Goal: Task Accomplishment & Management: Use online tool/utility

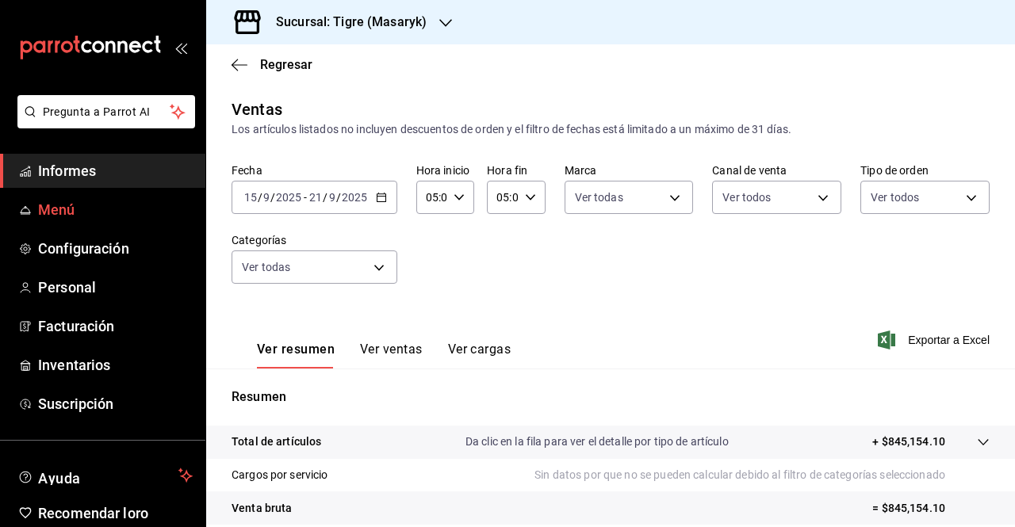
scroll to position [233, 0]
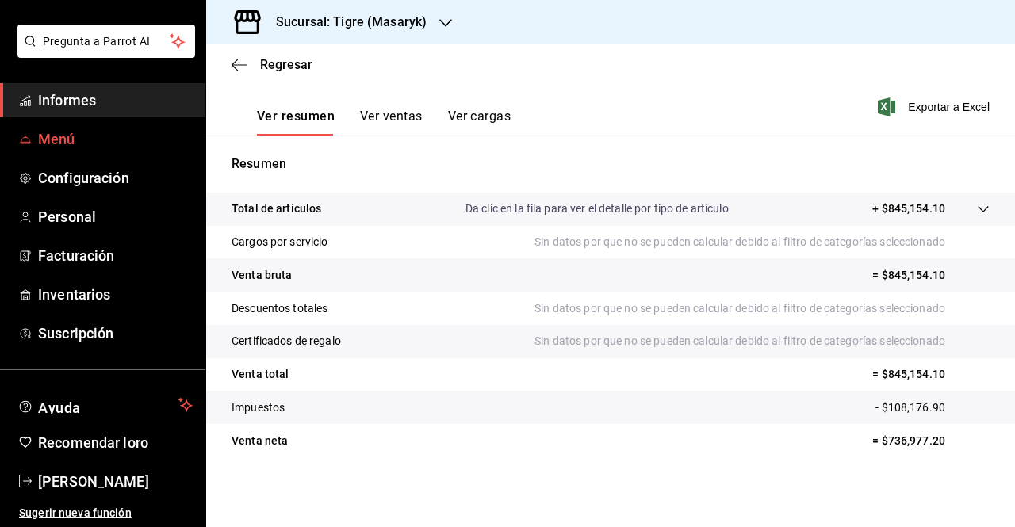
click at [95, 144] on span "Menú" at bounding box center [115, 138] width 155 height 21
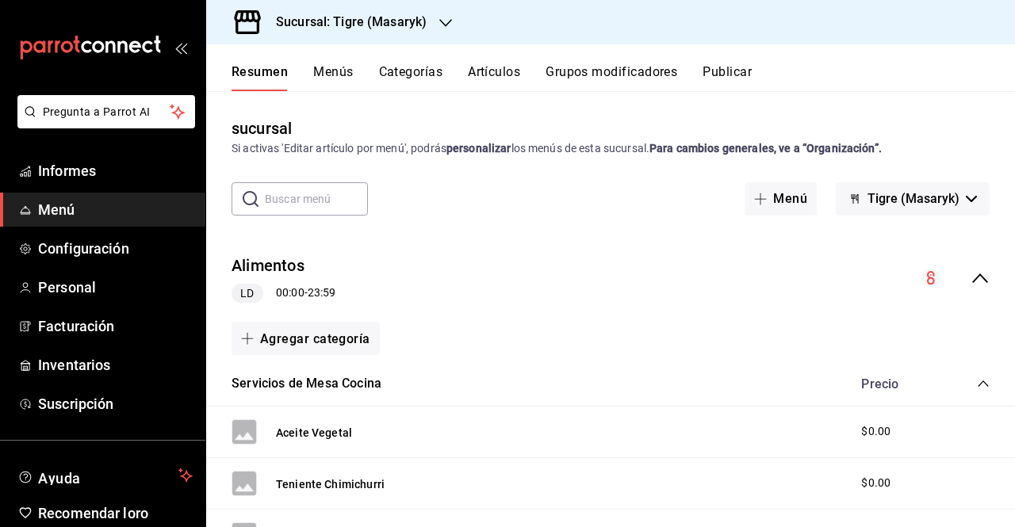
click at [318, 71] on font "Menús" at bounding box center [333, 71] width 40 height 15
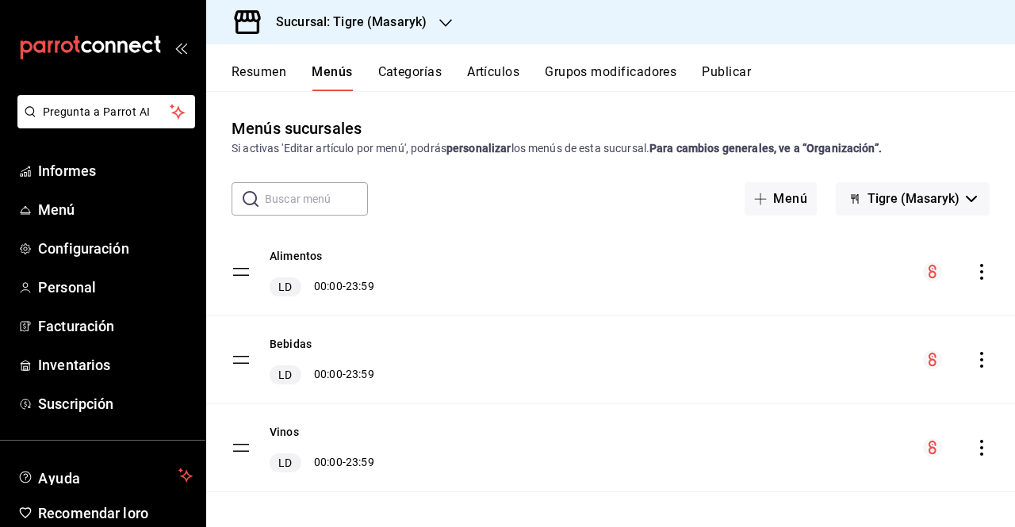
click at [261, 73] on font "Resumen" at bounding box center [259, 71] width 55 height 15
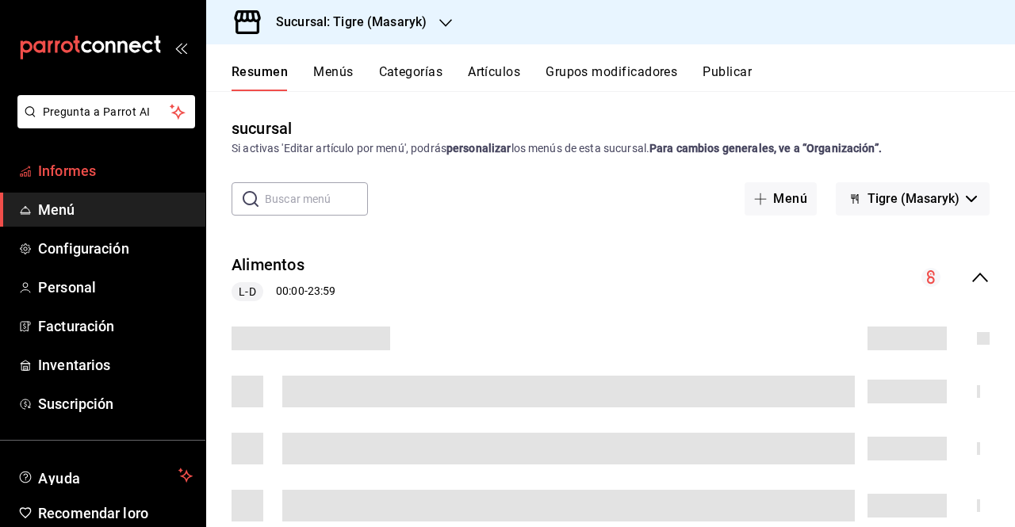
click at [90, 174] on font "Informes" at bounding box center [67, 171] width 58 height 17
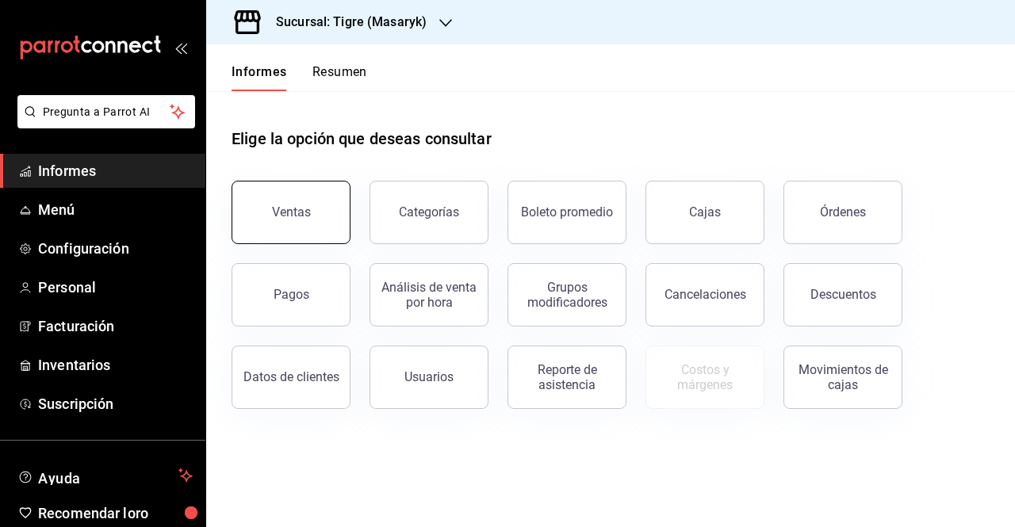
click at [296, 224] on button "Ventas" at bounding box center [291, 212] width 119 height 63
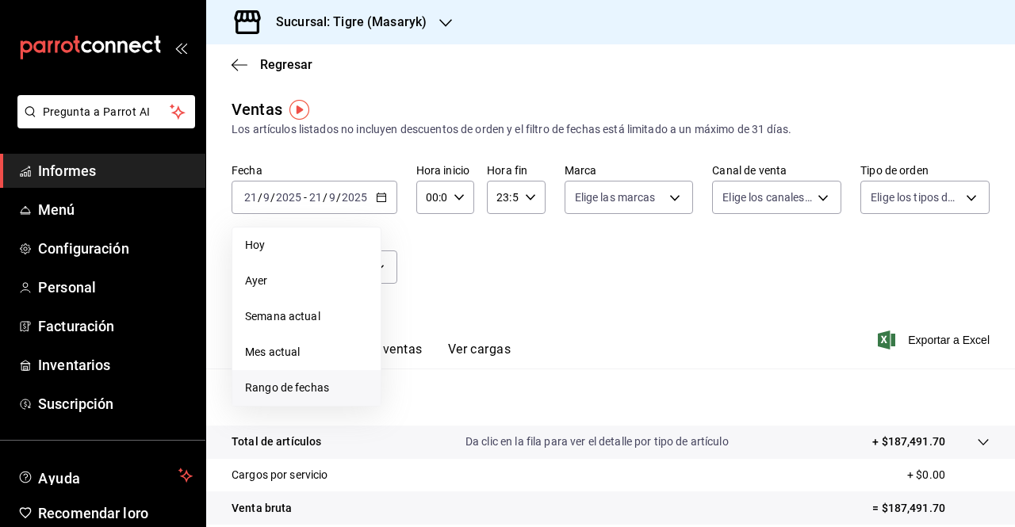
click at [287, 389] on font "Rango de fechas" at bounding box center [287, 387] width 84 height 13
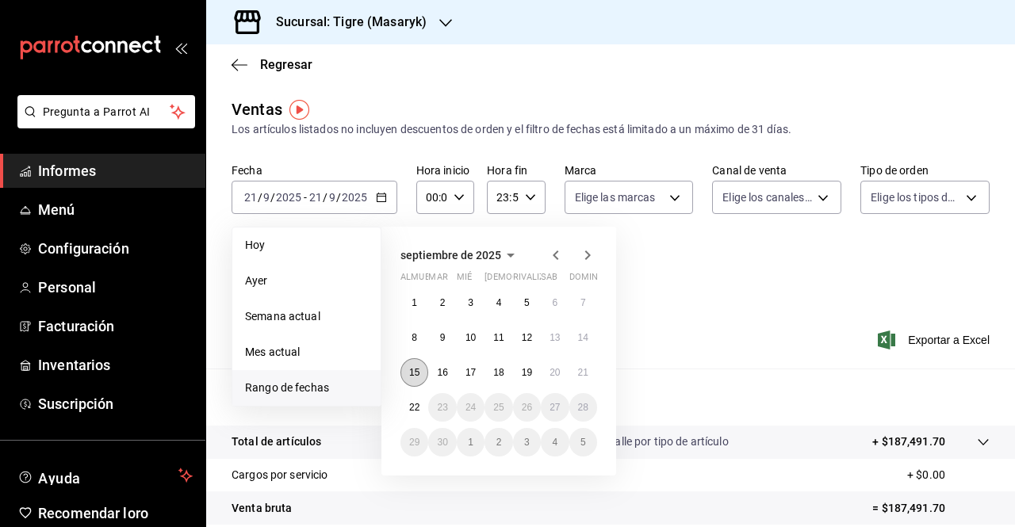
click at [417, 376] on font "15" at bounding box center [414, 372] width 10 height 11
click at [415, 418] on button "22" at bounding box center [414, 407] width 28 height 29
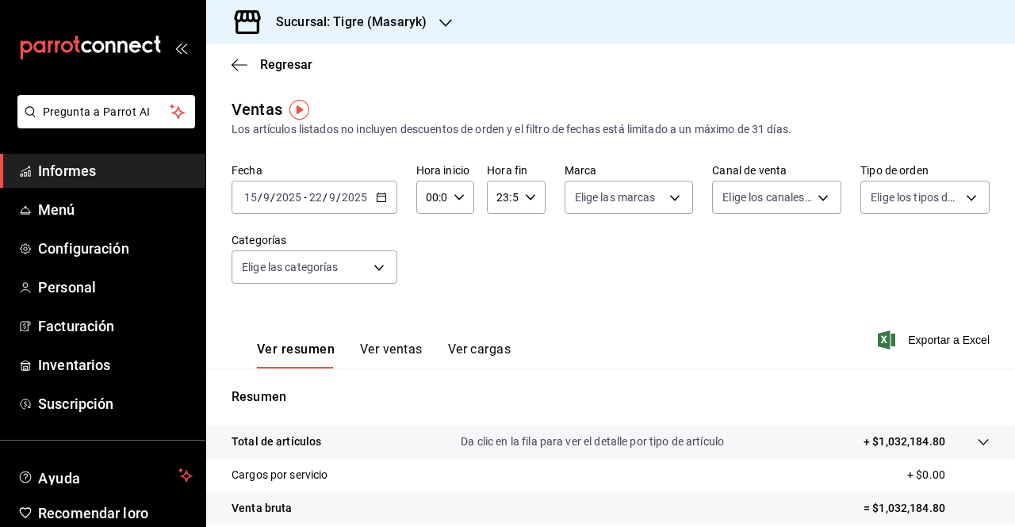
click at [461, 197] on div "00:00 Hora inicio" at bounding box center [445, 197] width 58 height 33
click at [429, 324] on button "02" at bounding box center [429, 314] width 22 height 32
type input "02:00"
click at [430, 291] on button "05" at bounding box center [429, 301] width 22 height 32
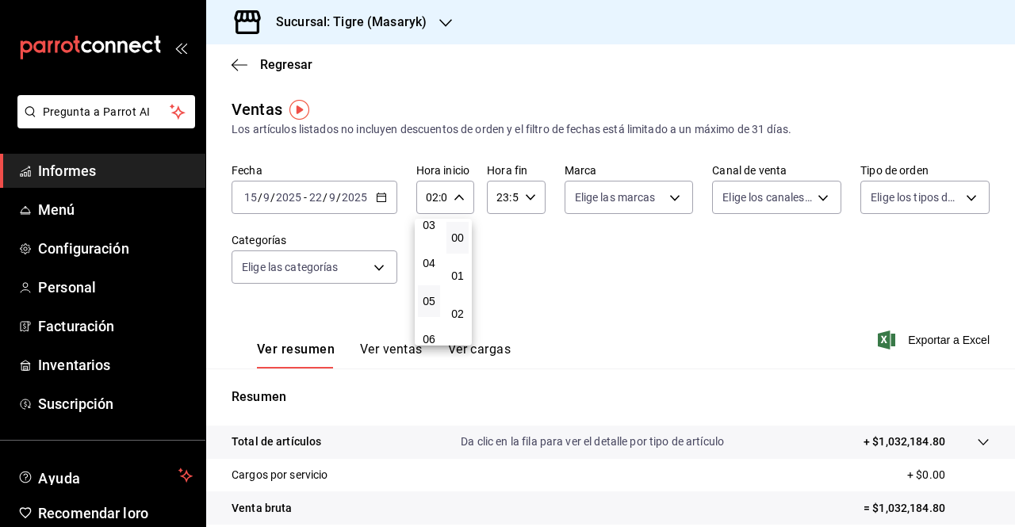
type input "05:00"
click at [531, 201] on div at bounding box center [507, 263] width 1015 height 527
click at [531, 201] on div "23:59 Hora fin" at bounding box center [516, 197] width 58 height 33
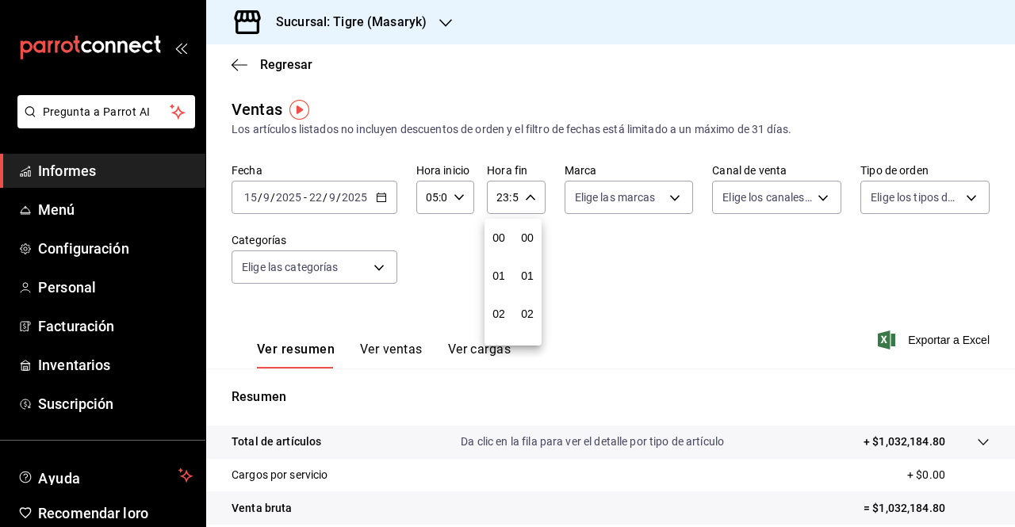
scroll to position [2157, 0]
click at [498, 262] on button "21" at bounding box center [499, 251] width 22 height 32
type input "21:59"
click at [501, 239] on font "05" at bounding box center [498, 238] width 13 height 13
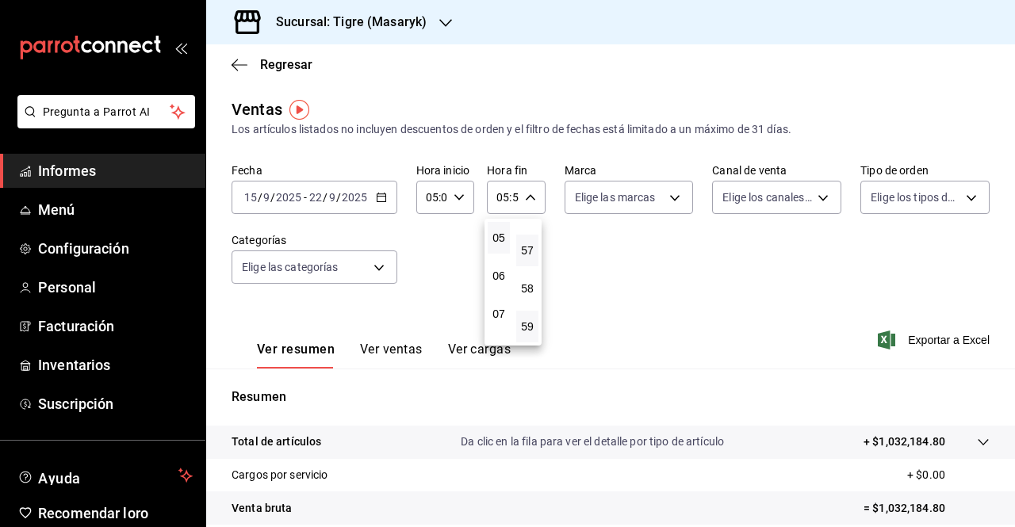
click at [529, 258] on button "57" at bounding box center [527, 251] width 22 height 32
type input "05:57"
click at [530, 241] on font "00" at bounding box center [527, 238] width 13 height 13
type input "05:00"
click at [677, 202] on div at bounding box center [507, 263] width 1015 height 527
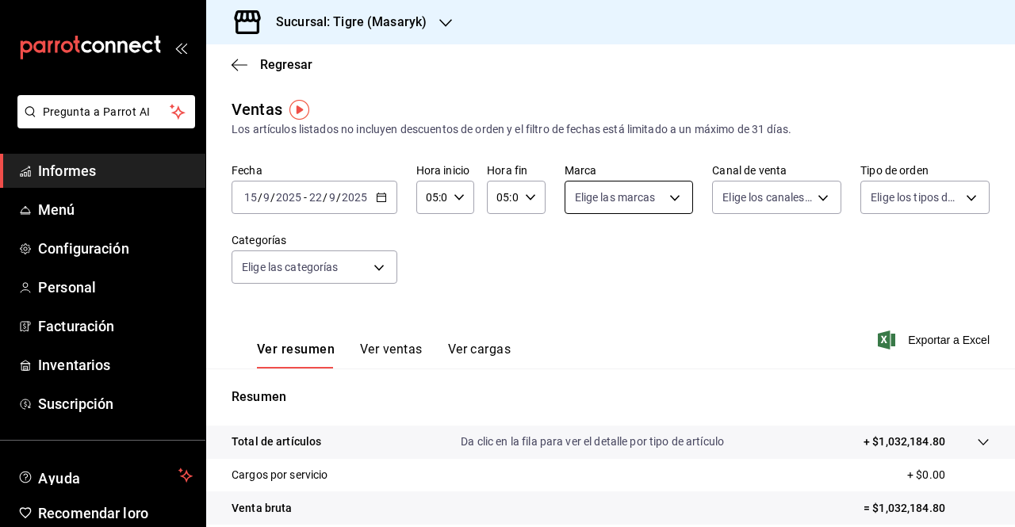
click at [668, 199] on body "Pregunta a Parrot AI Informes Menú Configuración Personal Facturación Inventari…" at bounding box center [507, 263] width 1015 height 527
click at [628, 262] on font "Ver todas" at bounding box center [627, 258] width 48 height 13
type input "0f86158e-2edf-4eb8-b958-7d07c808eb5c"
checkbox input "true"
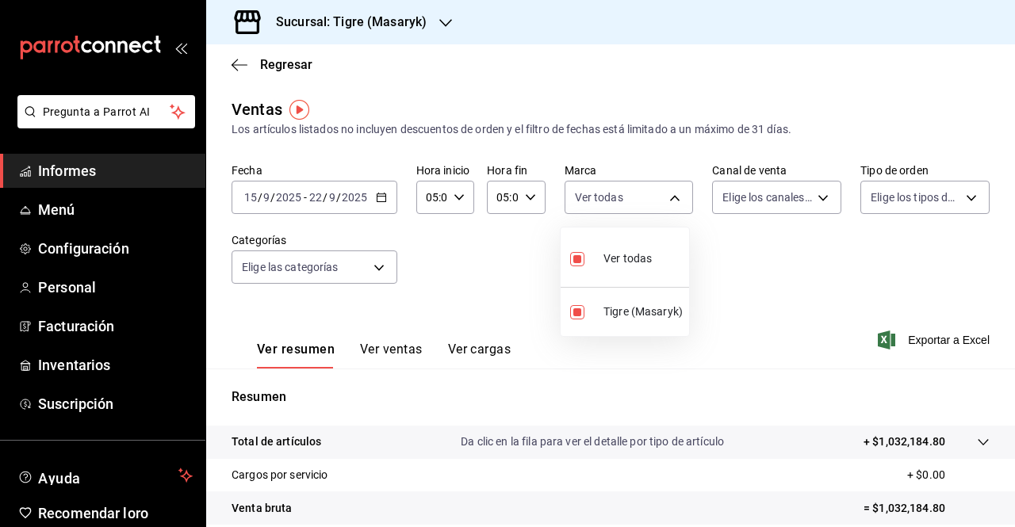
click at [813, 199] on div at bounding box center [507, 263] width 1015 height 527
click at [813, 199] on body "Pregunta a Parrot AI Informes Menú Configuración Personal Facturación Inventari…" at bounding box center [507, 263] width 1015 height 527
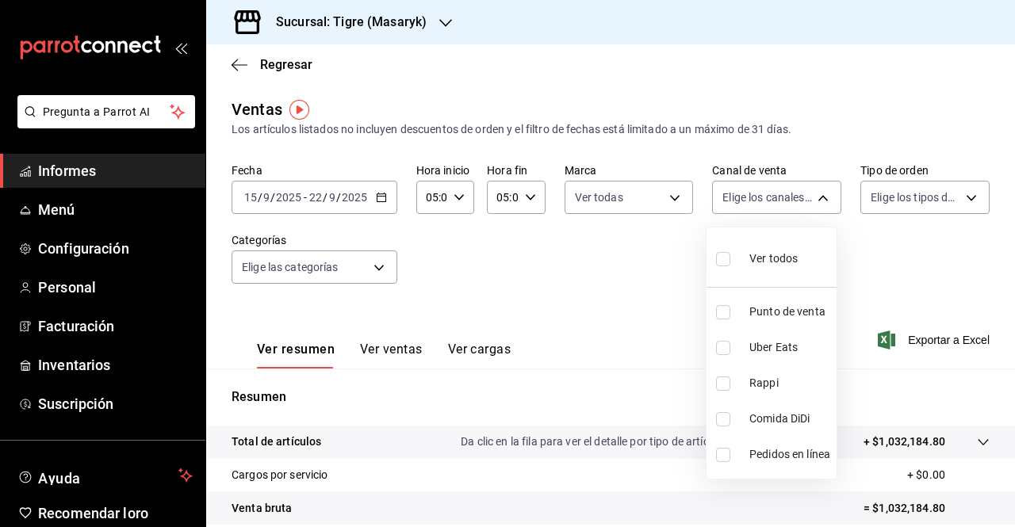
click at [760, 262] on font "Ver todos" at bounding box center [773, 258] width 48 height 13
type input "PARROT,UBER_EATS,RAPPI,DIDI_FOOD,ONLINE"
checkbox input "true"
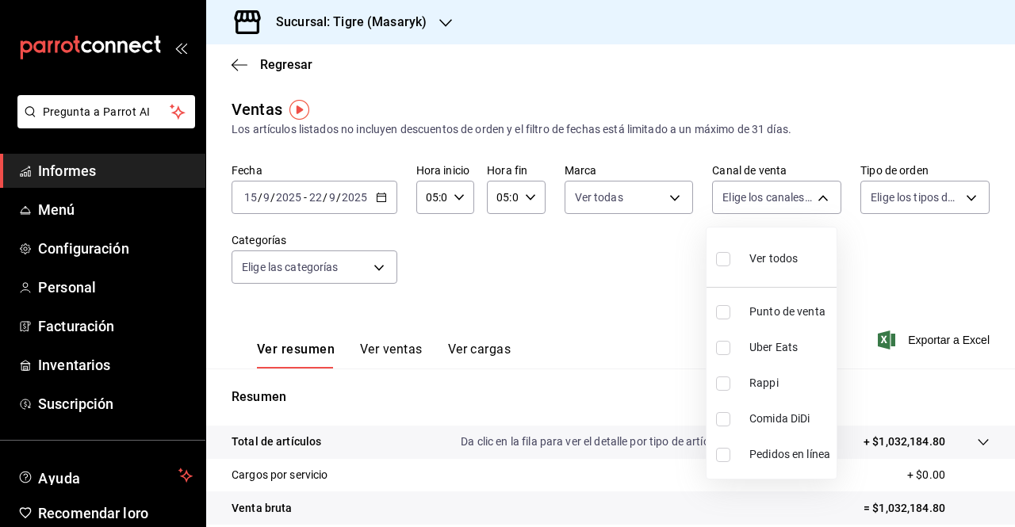
checkbox input "true"
click at [957, 202] on div at bounding box center [507, 263] width 1015 height 527
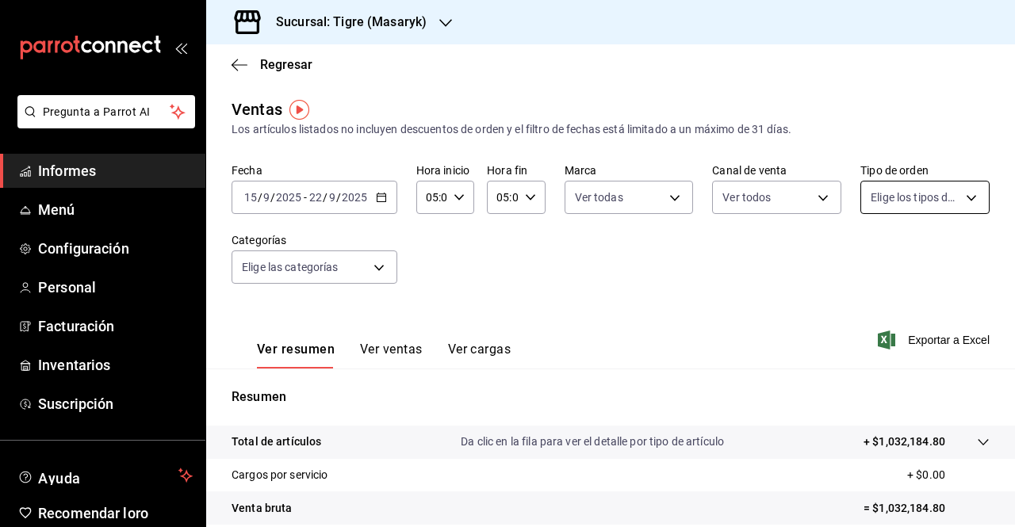
click at [959, 202] on body "Pregunta a Parrot AI Informes Menú Configuración Personal Facturación Inventari…" at bounding box center [507, 263] width 1015 height 527
click at [906, 255] on font "Ver todos" at bounding box center [918, 258] width 48 height 13
type input "055f9661-bd08-44a8-b190-ece87b7249e5,EXTERNAL"
checkbox input "true"
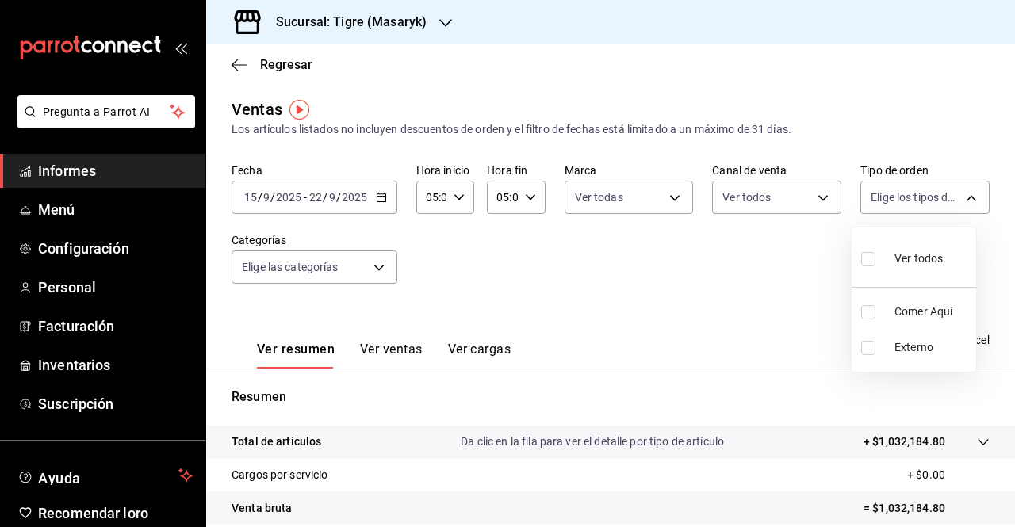
checkbox input "true"
click at [376, 270] on div at bounding box center [507, 263] width 1015 height 527
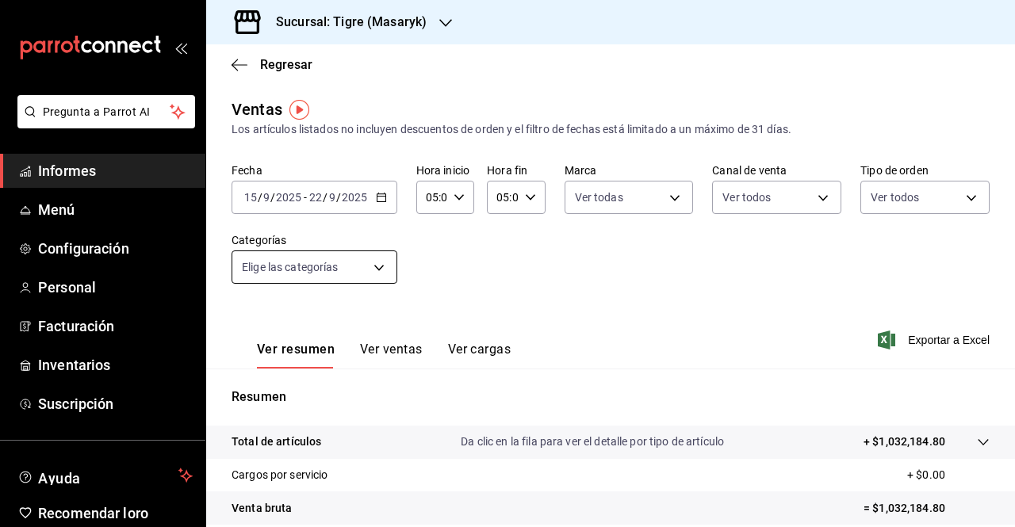
click at [375, 267] on body "Pregunta a Parrot AI Informes Menú Configuración Personal Facturación Inventari…" at bounding box center [507, 263] width 1015 height 527
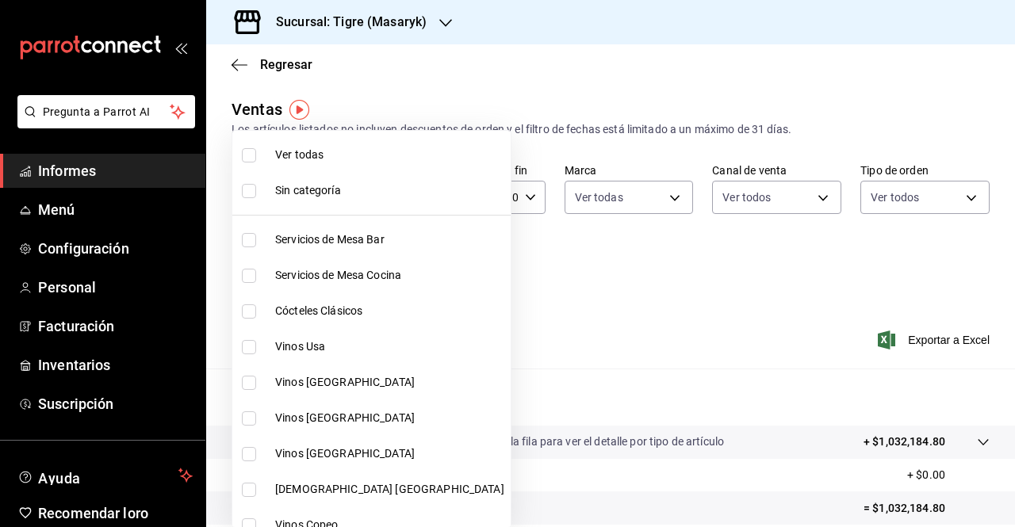
click at [312, 159] on font "Ver todas" at bounding box center [299, 154] width 48 height 13
type input "7cd27861-1019-4265-ada8-0a6349b72ebc,77c47ebf-2aa7-4ca3-900f-d4e8133ed13d,d84ff…"
checkbox input "true"
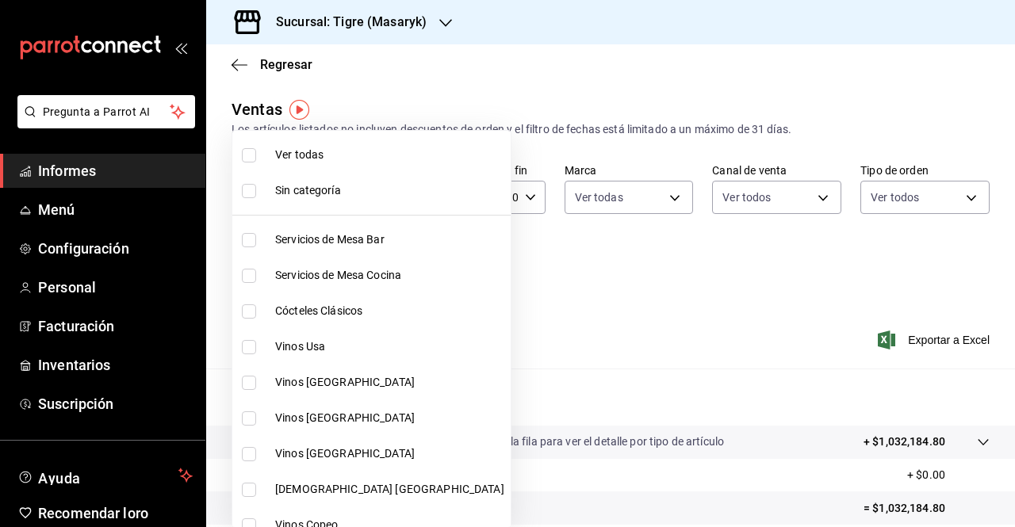
checkbox input "true"
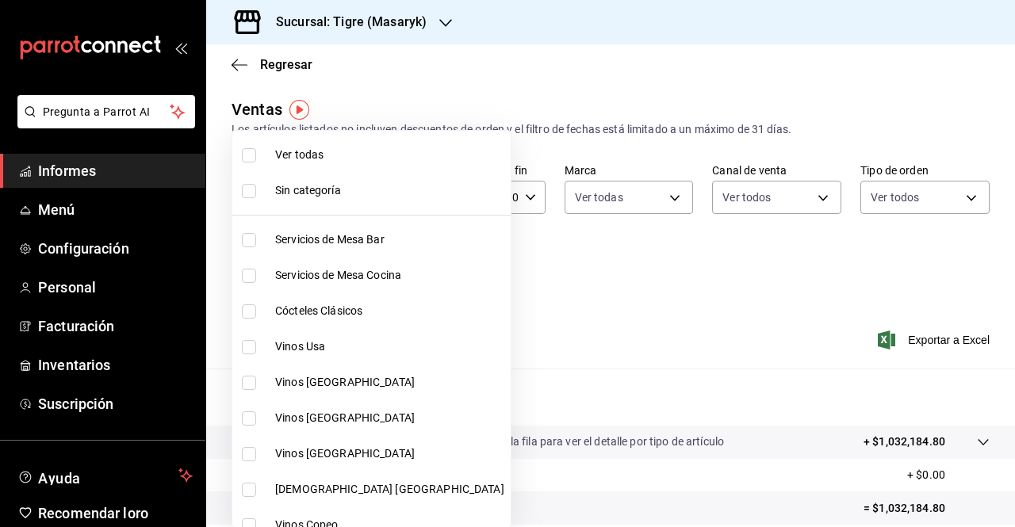
checkbox input "true"
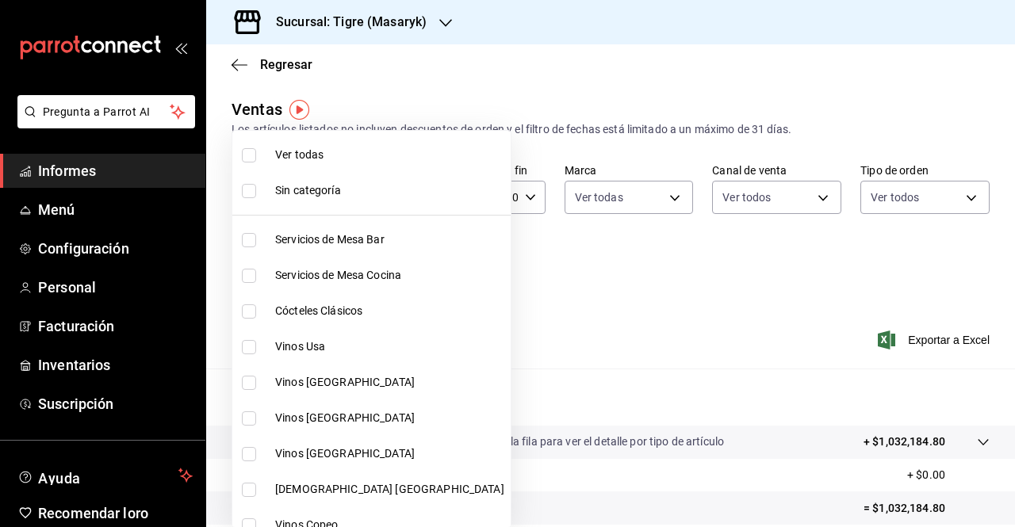
checkbox input "true"
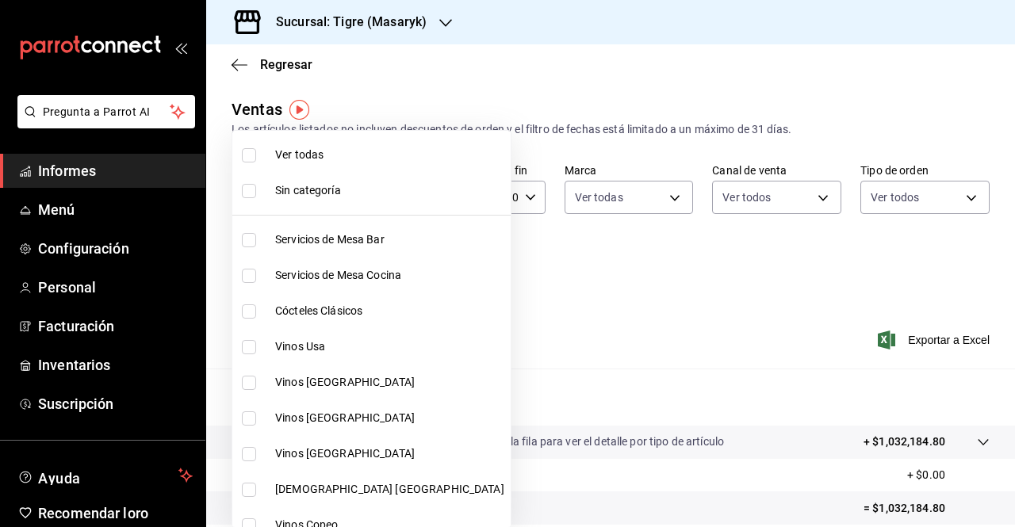
checkbox input "true"
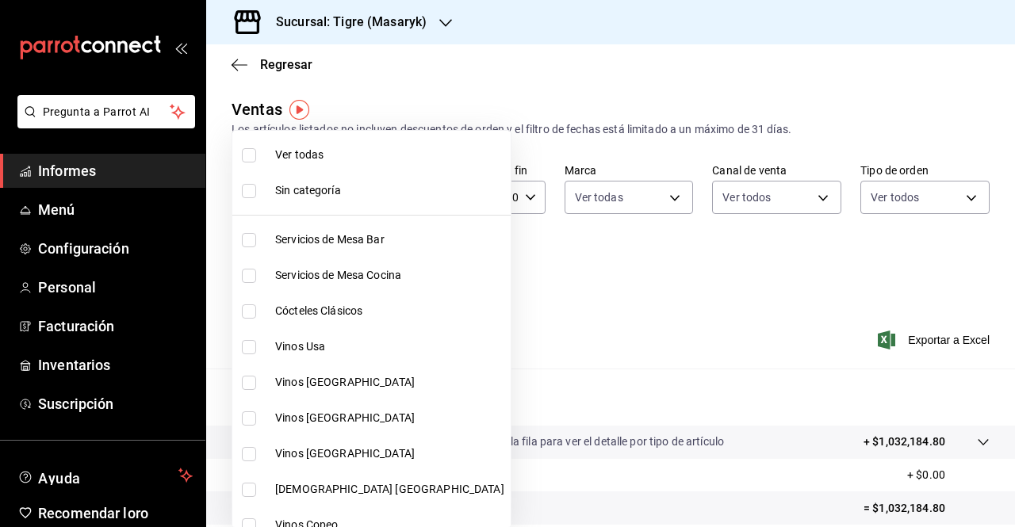
checkbox input "true"
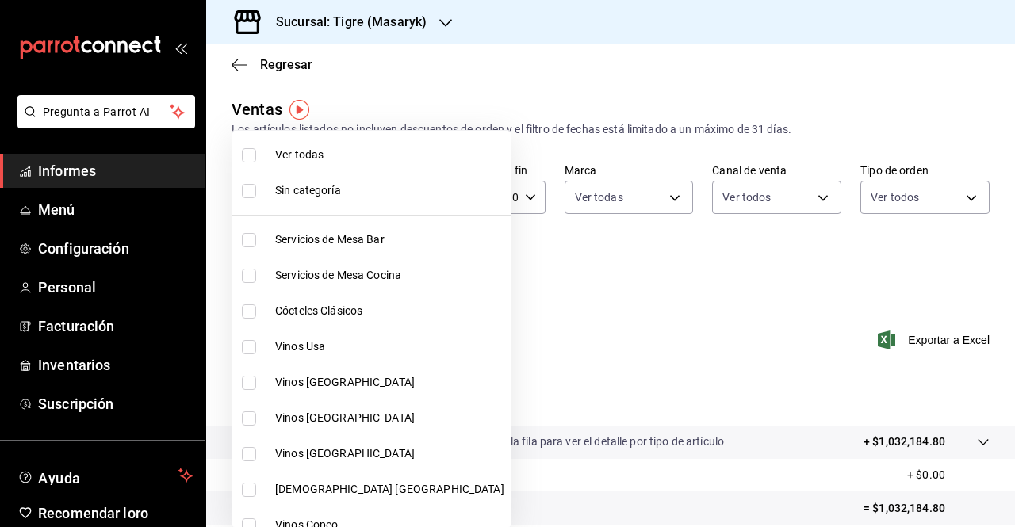
checkbox input "true"
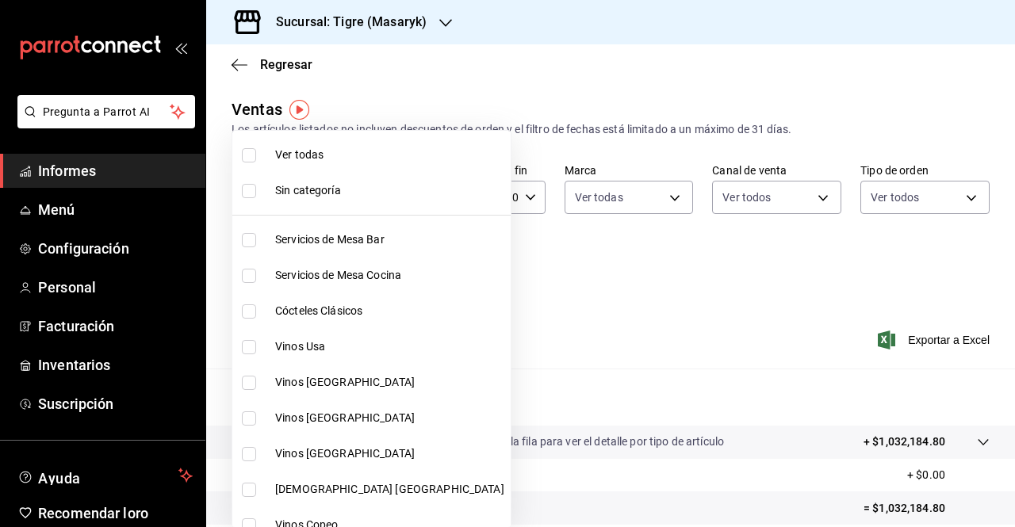
checkbox input "true"
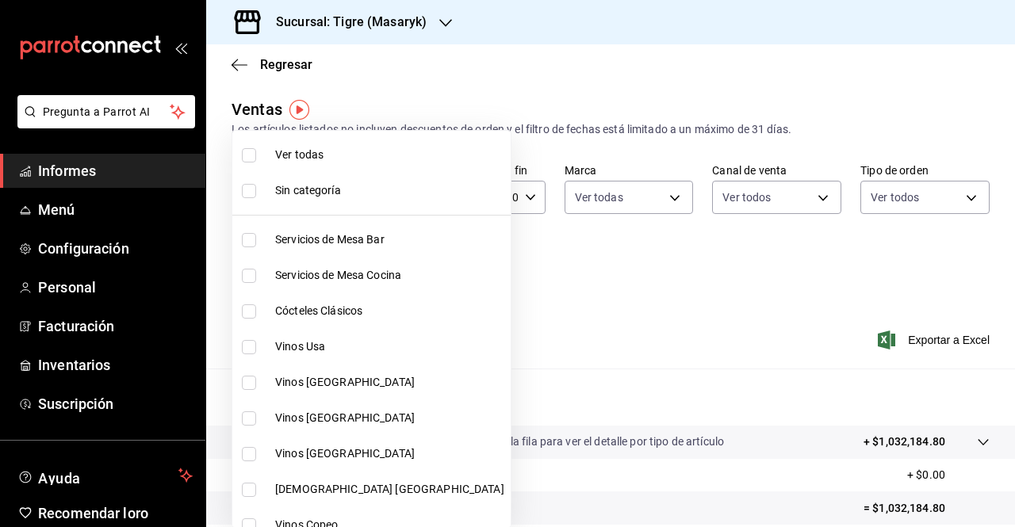
checkbox input "true"
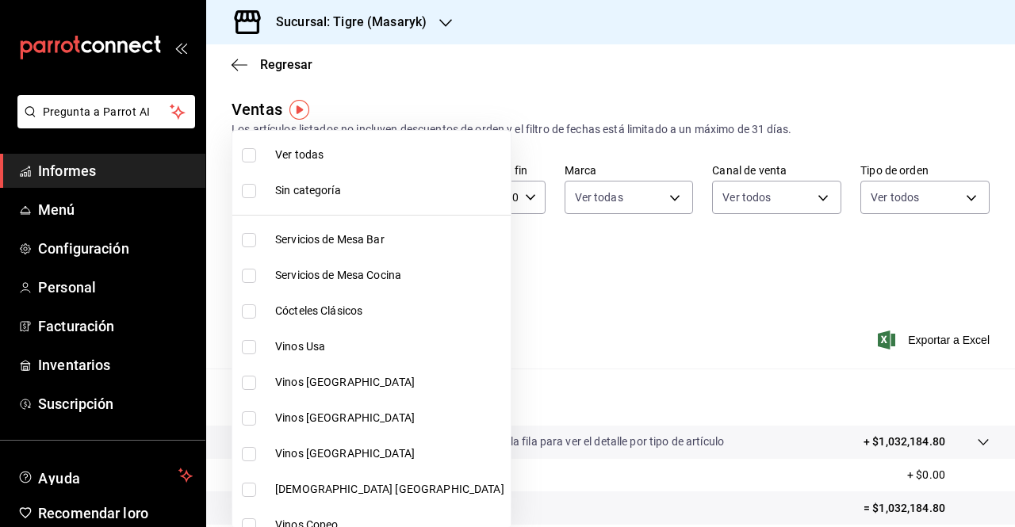
checkbox input "true"
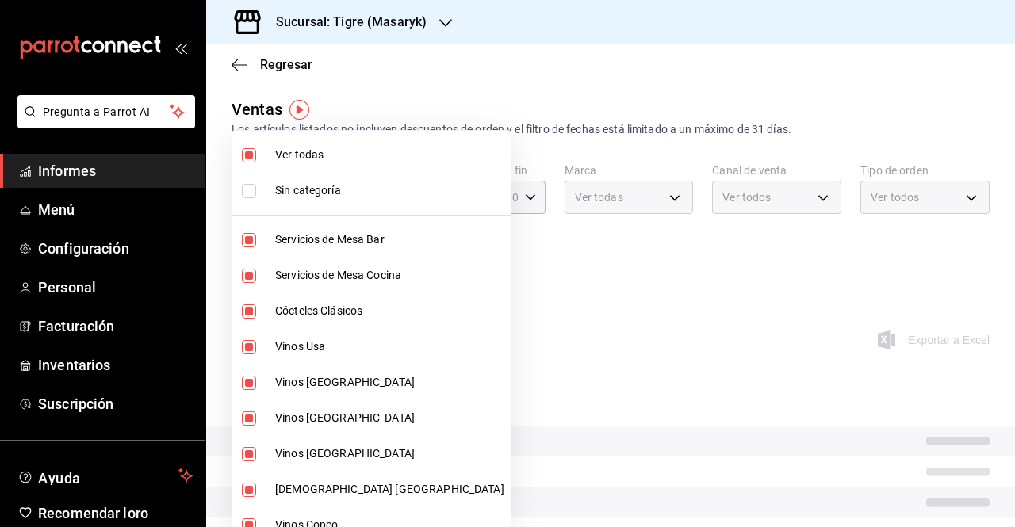
click at [584, 327] on div at bounding box center [507, 263] width 1015 height 527
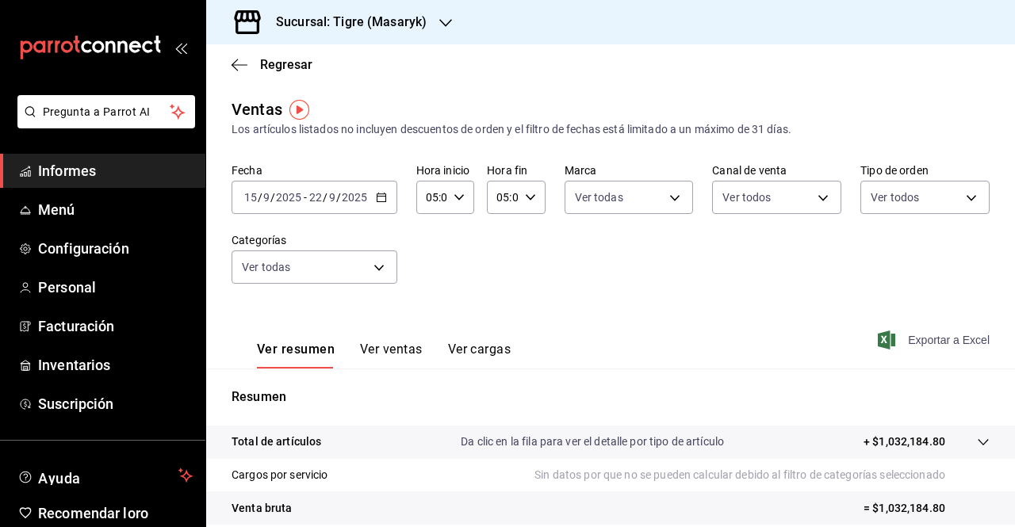
click at [914, 341] on font "Exportar a Excel" at bounding box center [949, 340] width 82 height 13
